Goal: Task Accomplishment & Management: Complete application form

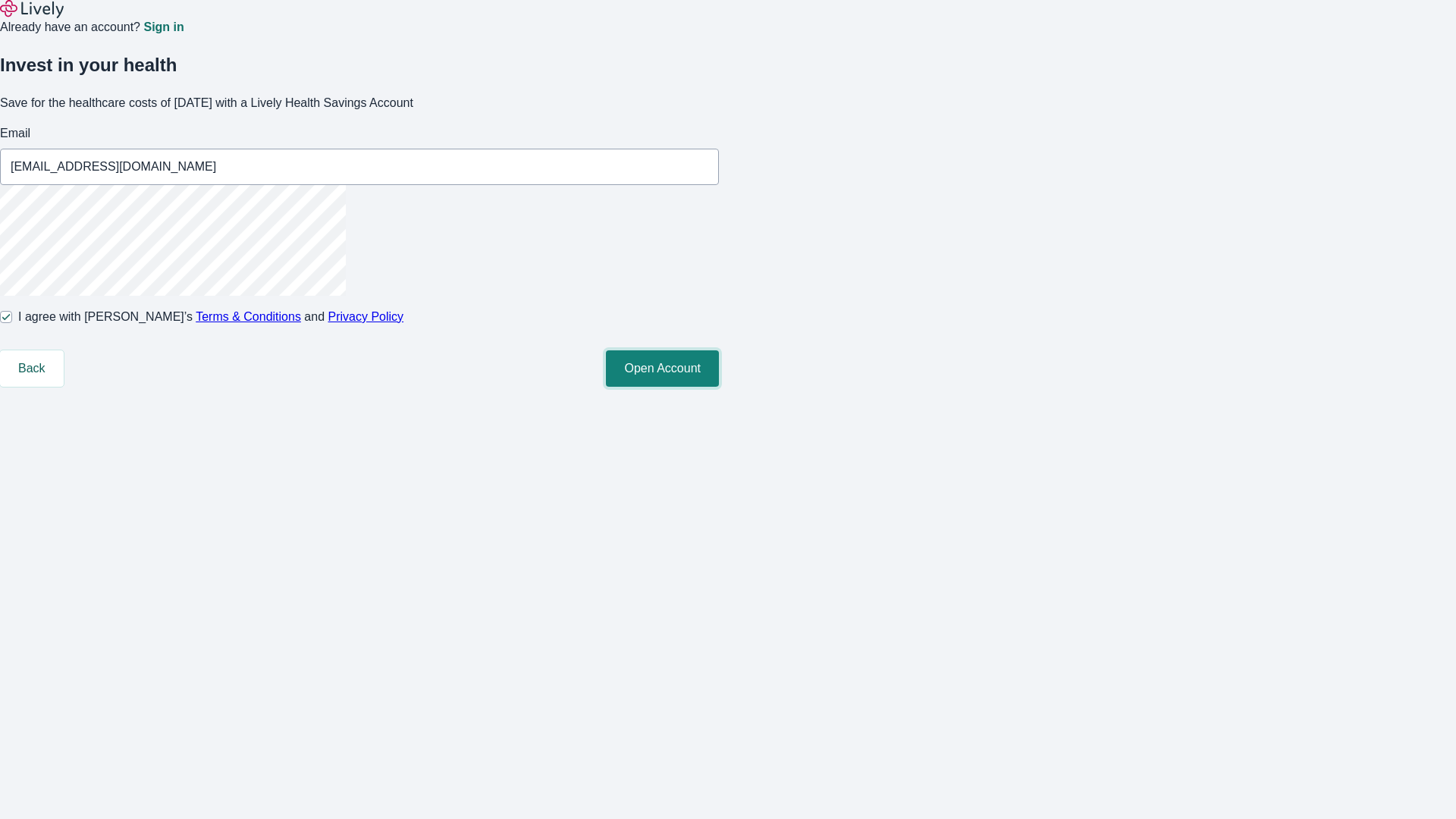
click at [719, 386] on button "Open Account" at bounding box center [662, 368] width 113 height 36
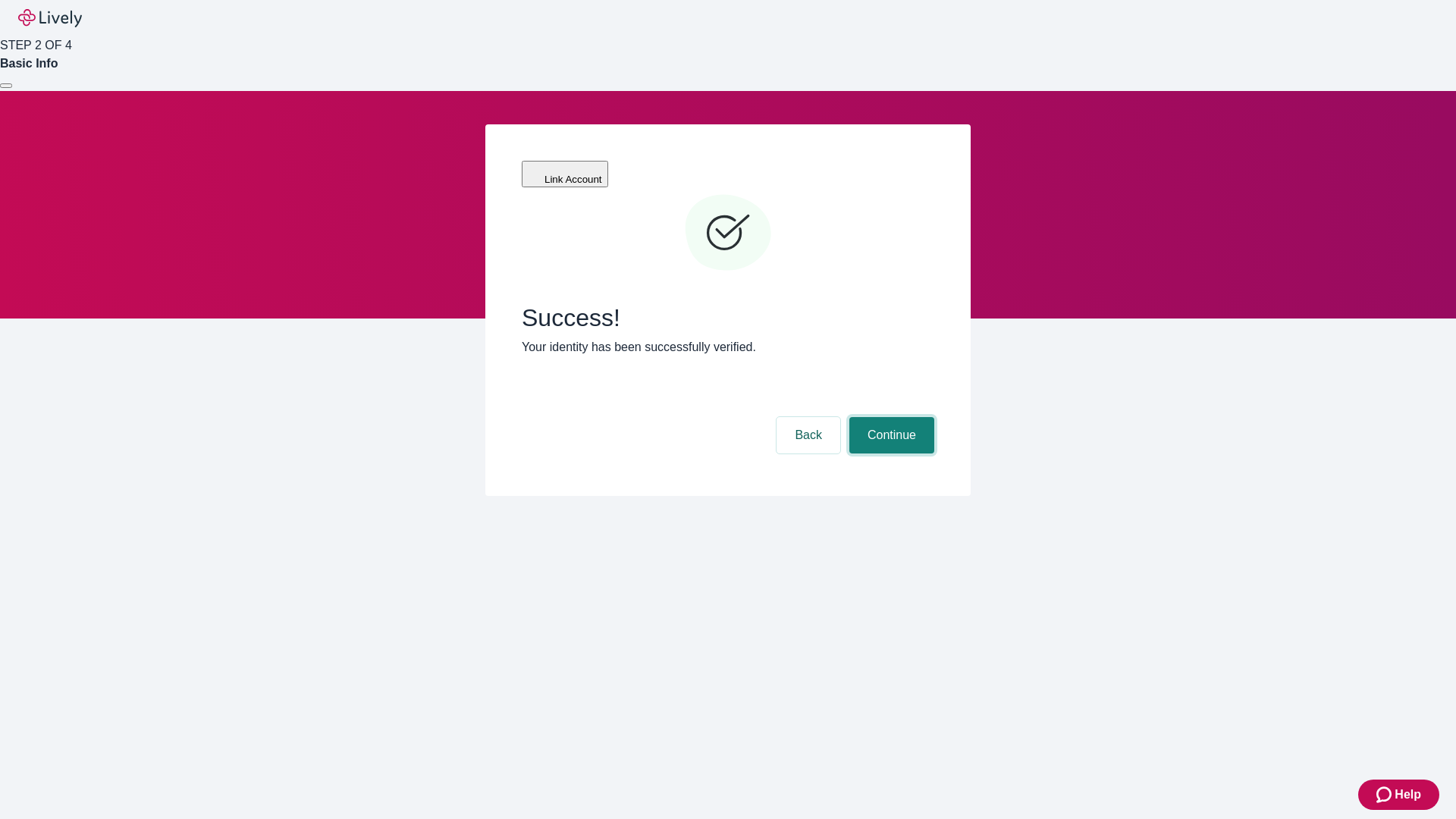
click at [890, 417] on button "Continue" at bounding box center [891, 435] width 85 height 36
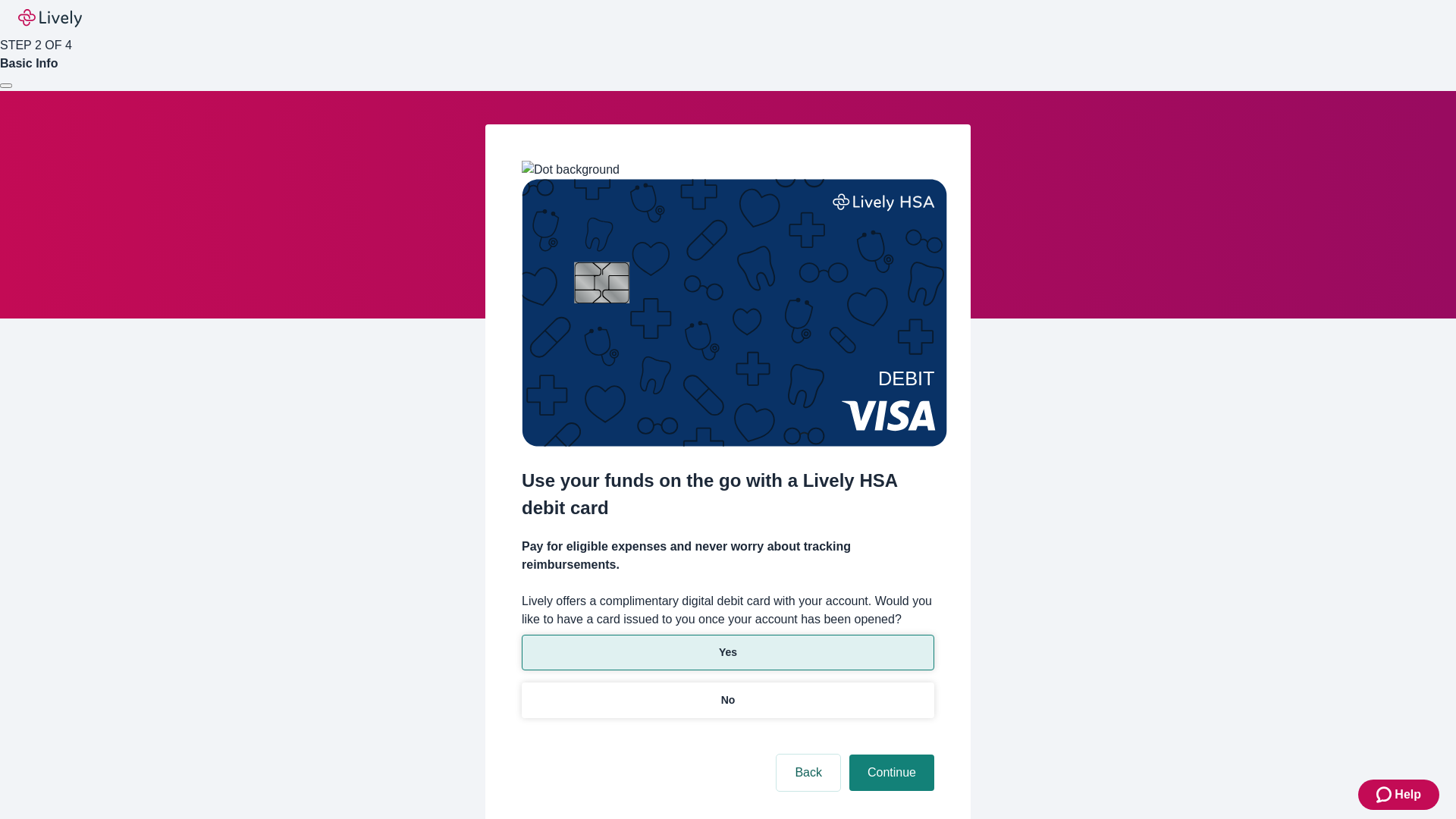
click at [727, 644] on p "Yes" at bounding box center [727, 652] width 18 height 16
click at [890, 754] on button "Continue" at bounding box center [891, 773] width 85 height 36
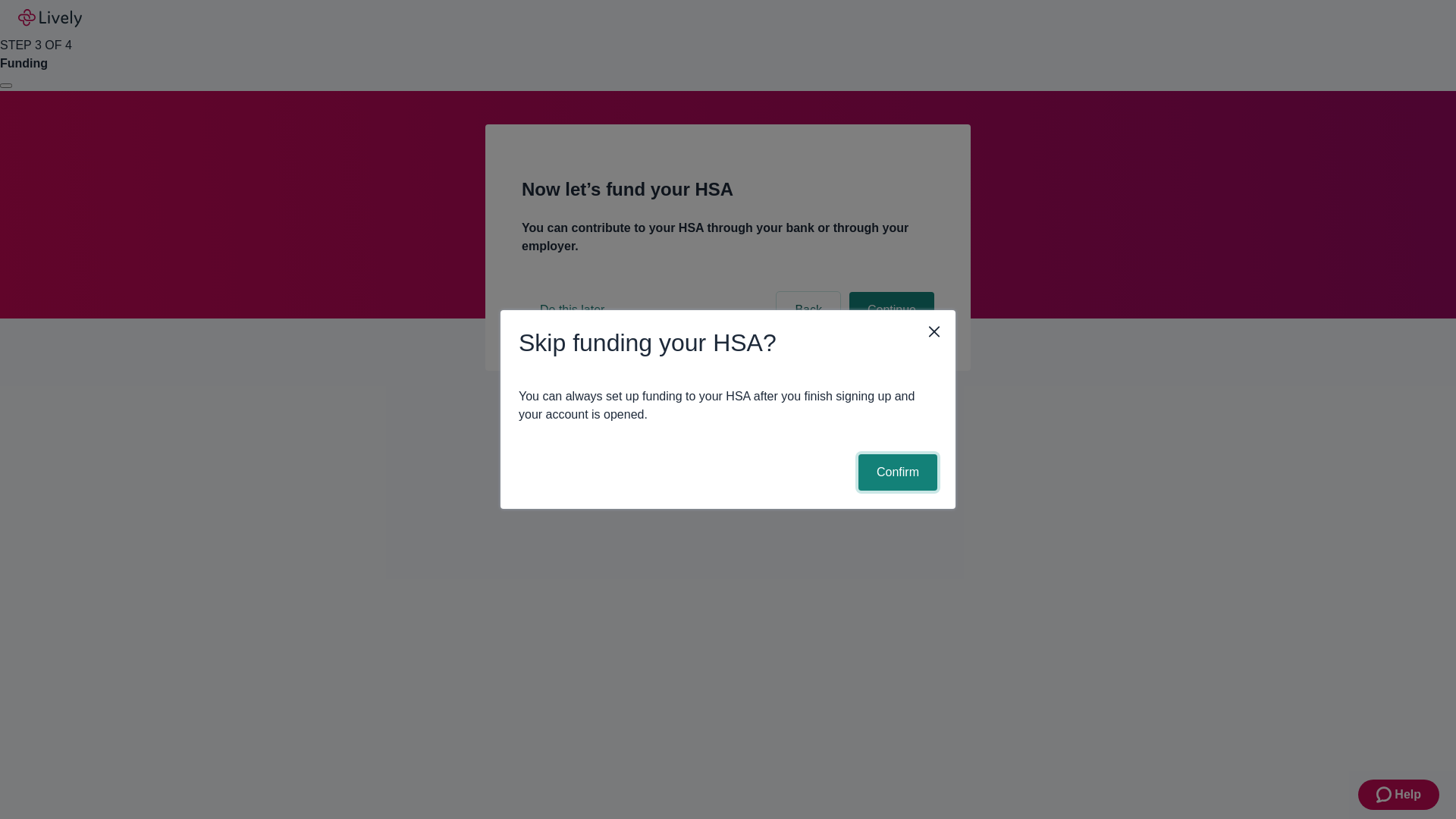
click at [896, 472] on button "Confirm" at bounding box center [898, 472] width 79 height 36
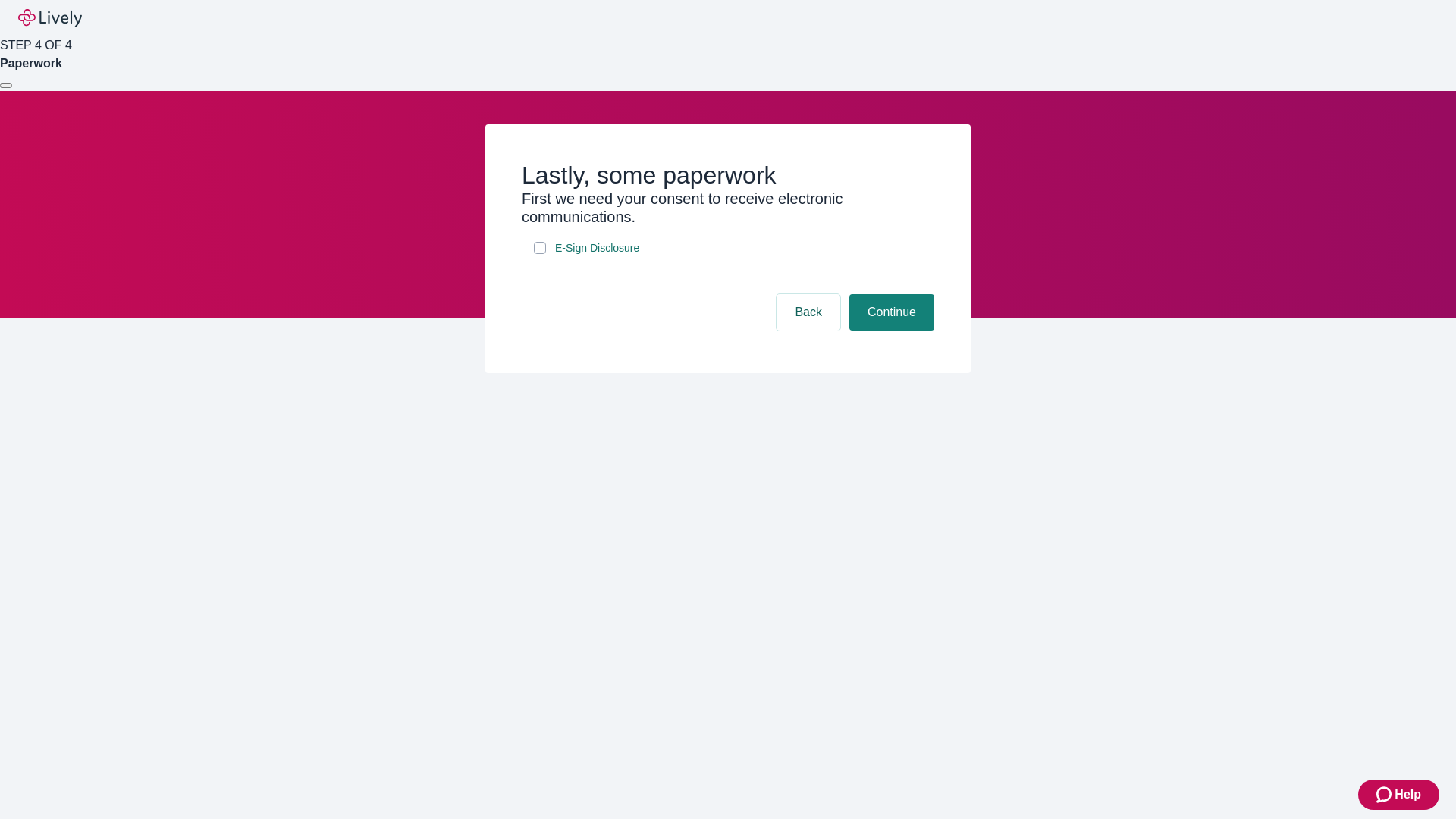
click at [540, 254] on input "E-Sign Disclosure" at bounding box center [540, 248] width 12 height 12
checkbox input "true"
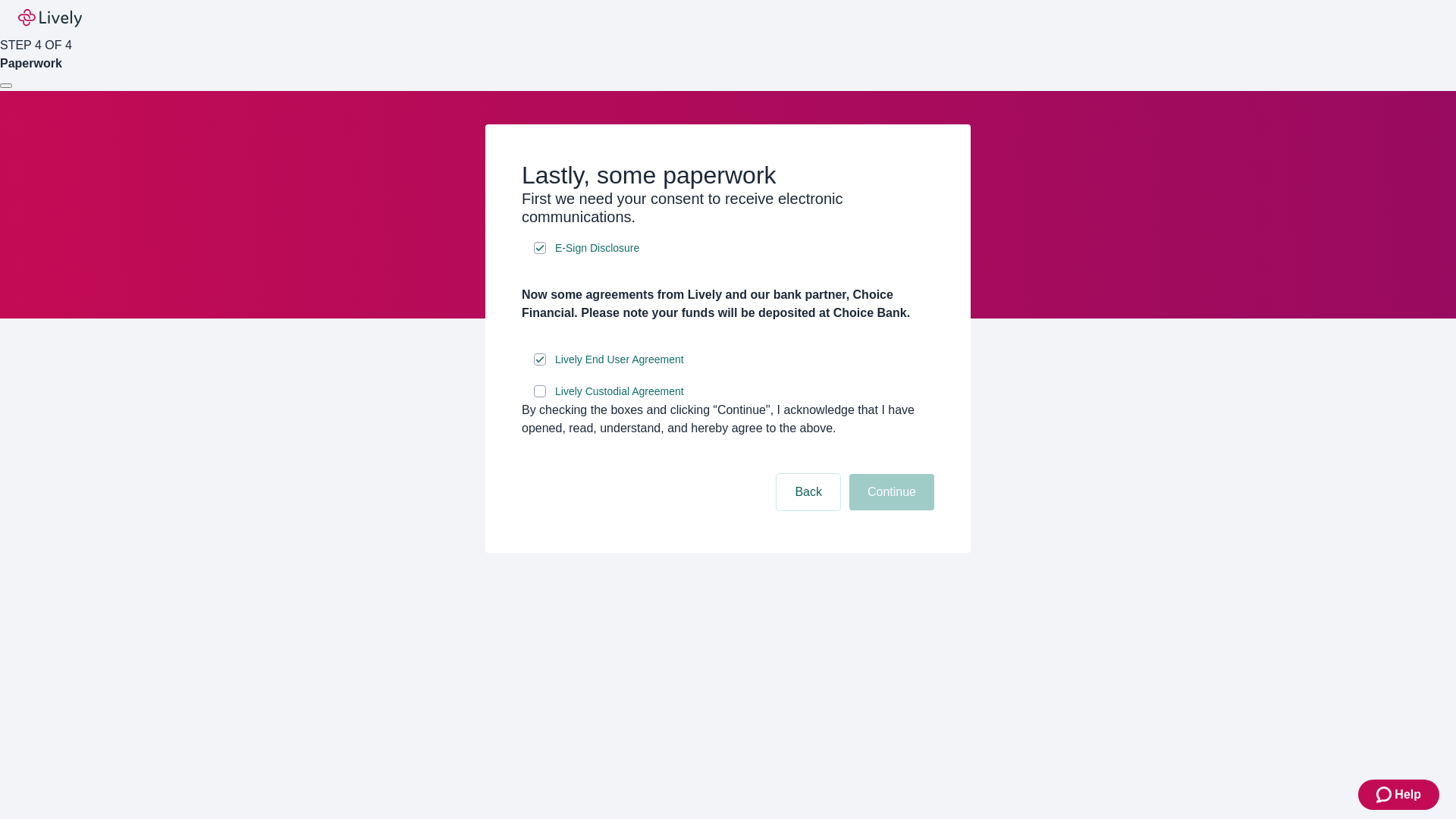
click at [540, 397] on input "Lively Custodial Agreement" at bounding box center [540, 391] width 12 height 12
checkbox input "true"
click at [890, 510] on button "Continue" at bounding box center [891, 492] width 85 height 36
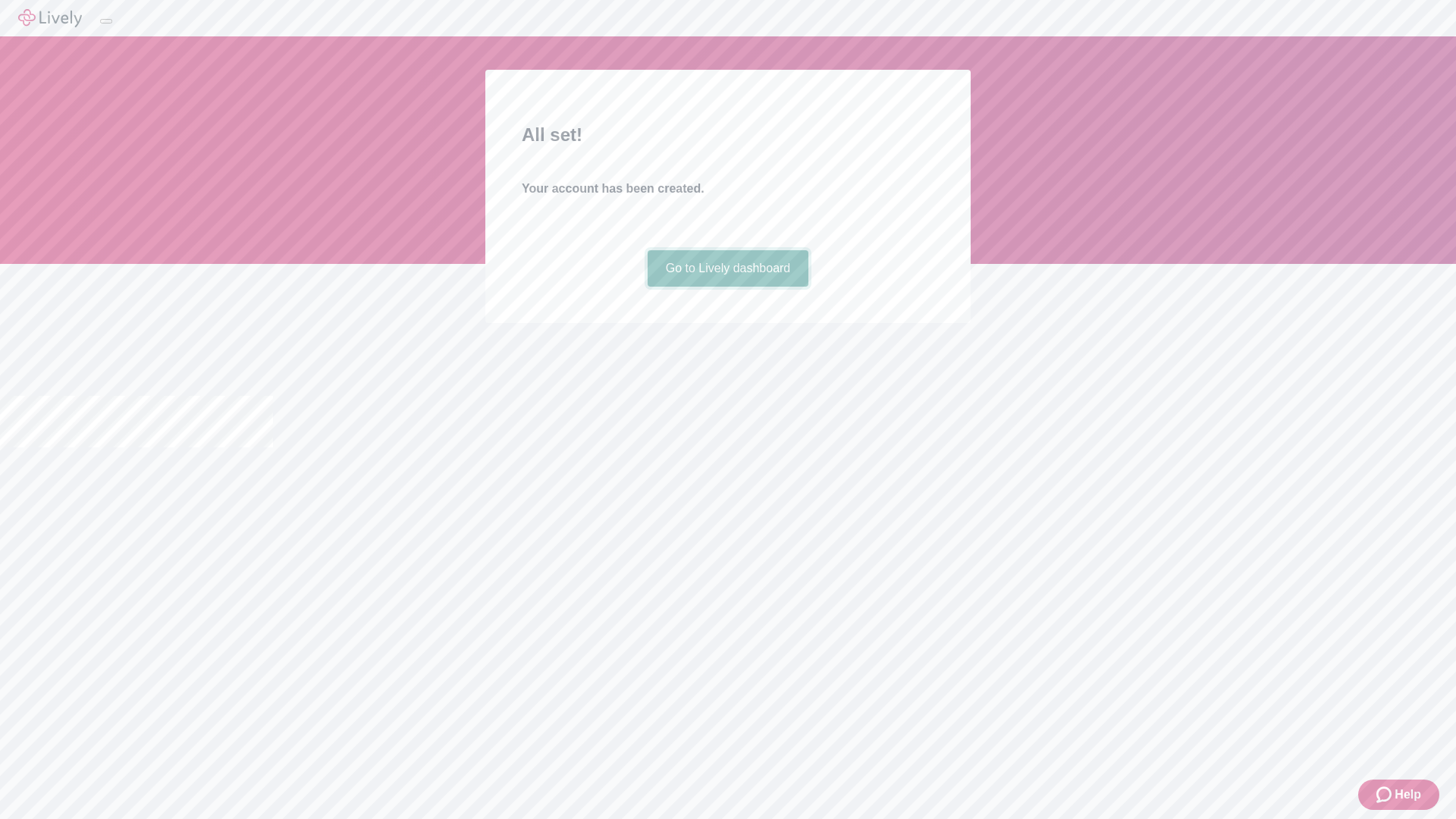
click at [727, 286] on link "Go to Lively dashboard" at bounding box center [729, 268] width 162 height 36
